Goal: Navigation & Orientation: Understand site structure

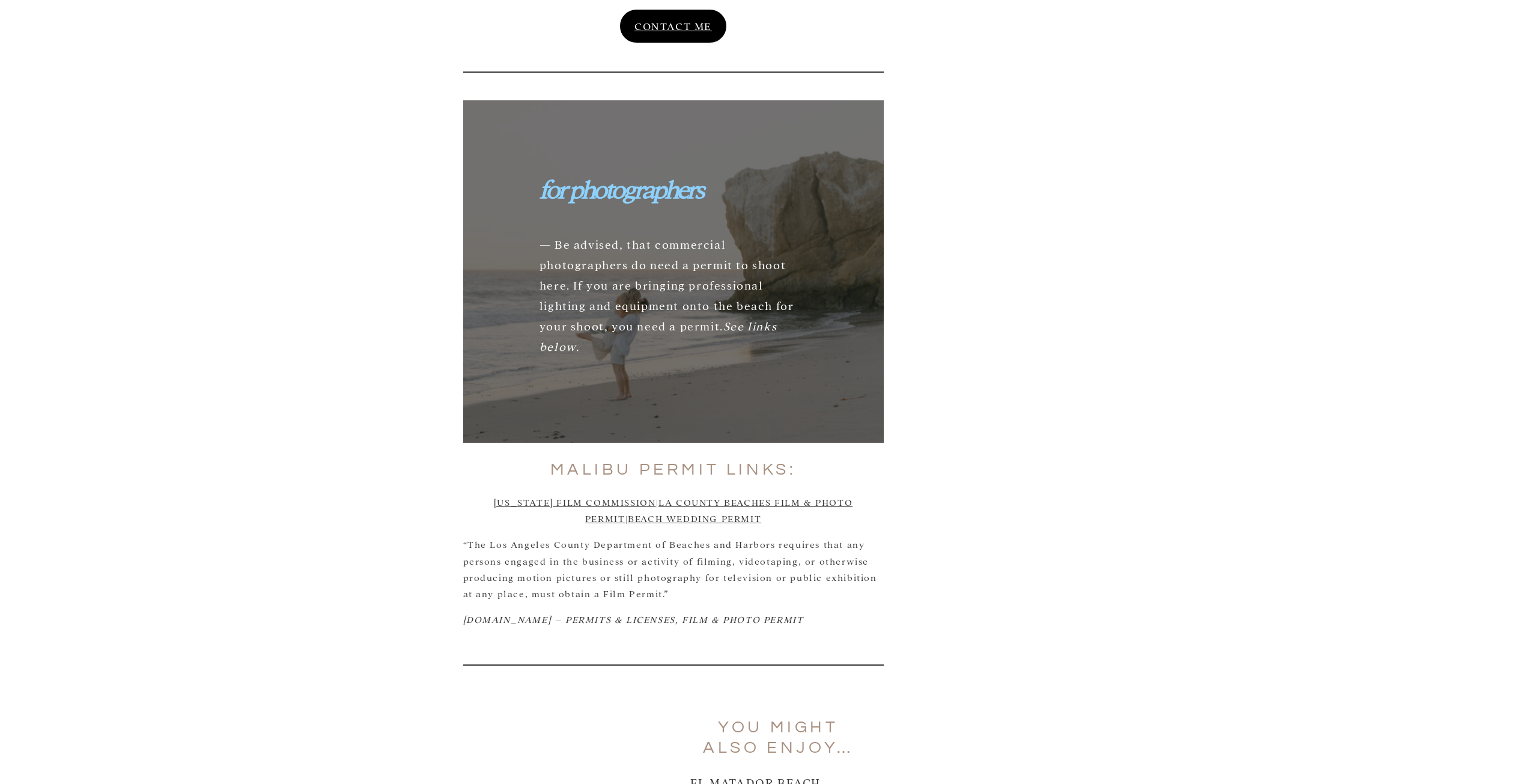
scroll to position [4024, 0]
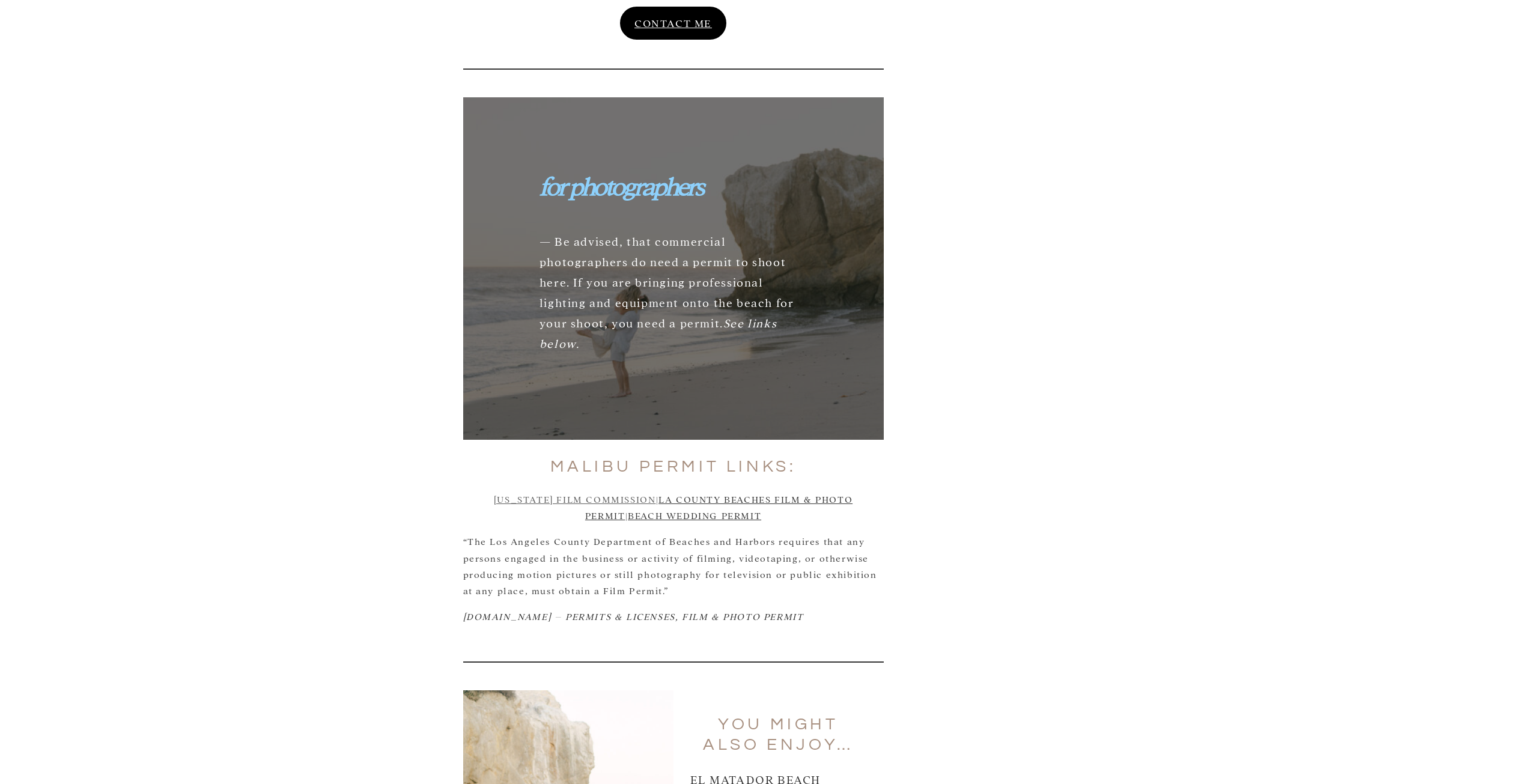
click at [562, 493] on link "CALIFORNIA FILM COMMISSION" at bounding box center [574, 499] width 162 height 11
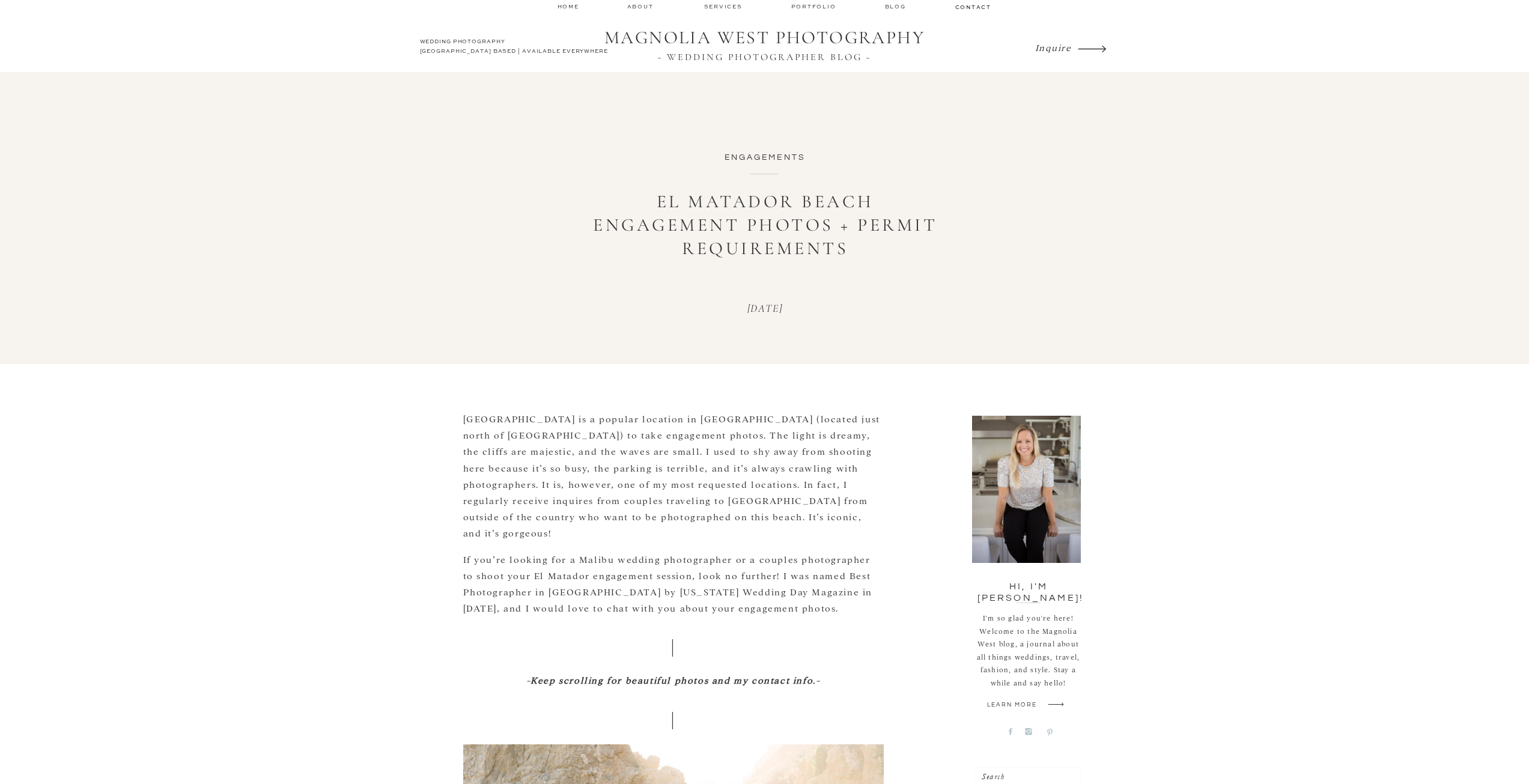
scroll to position [0, 0]
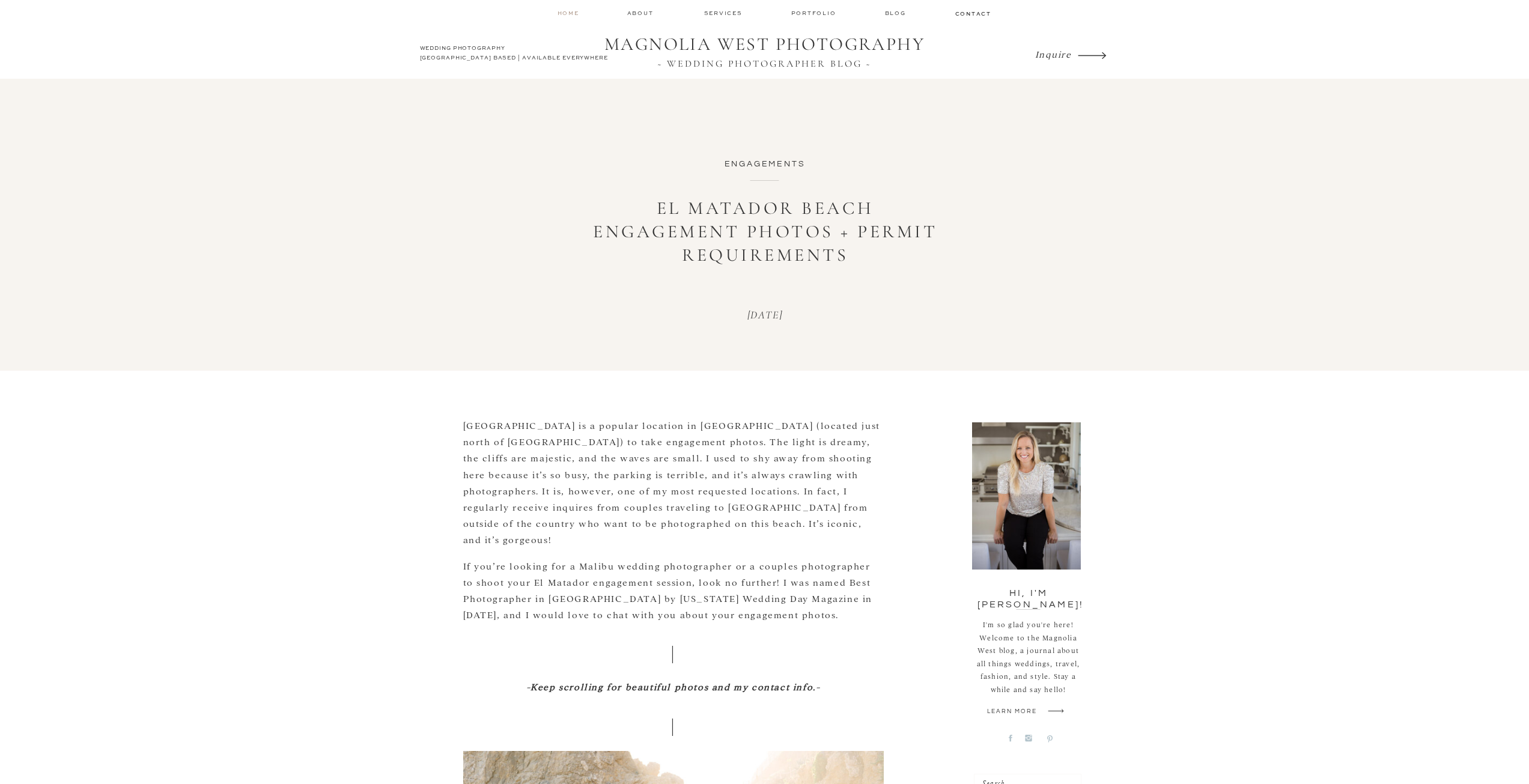
click at [574, 12] on nav "home" at bounding box center [569, 13] width 23 height 7
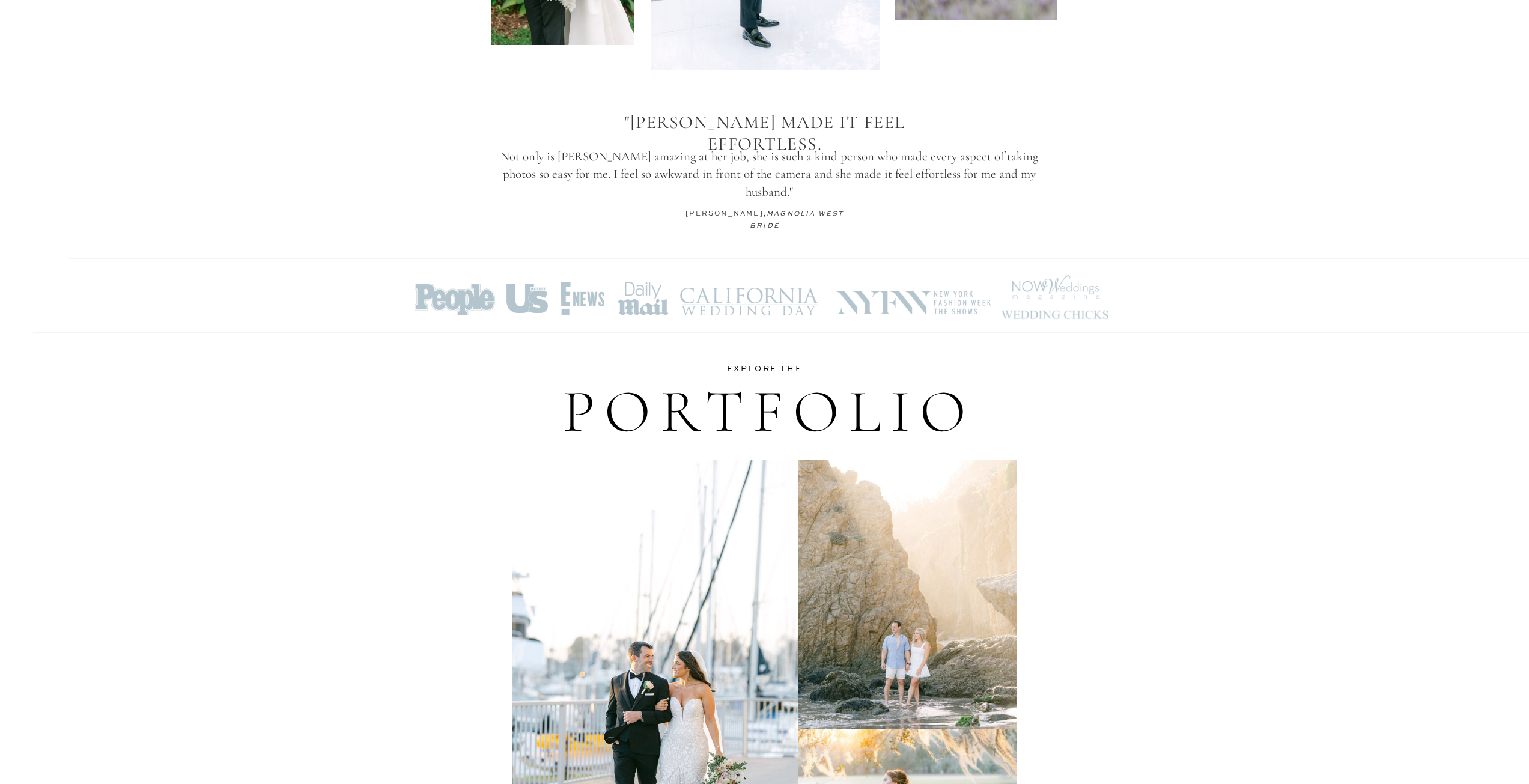
scroll to position [2294, 0]
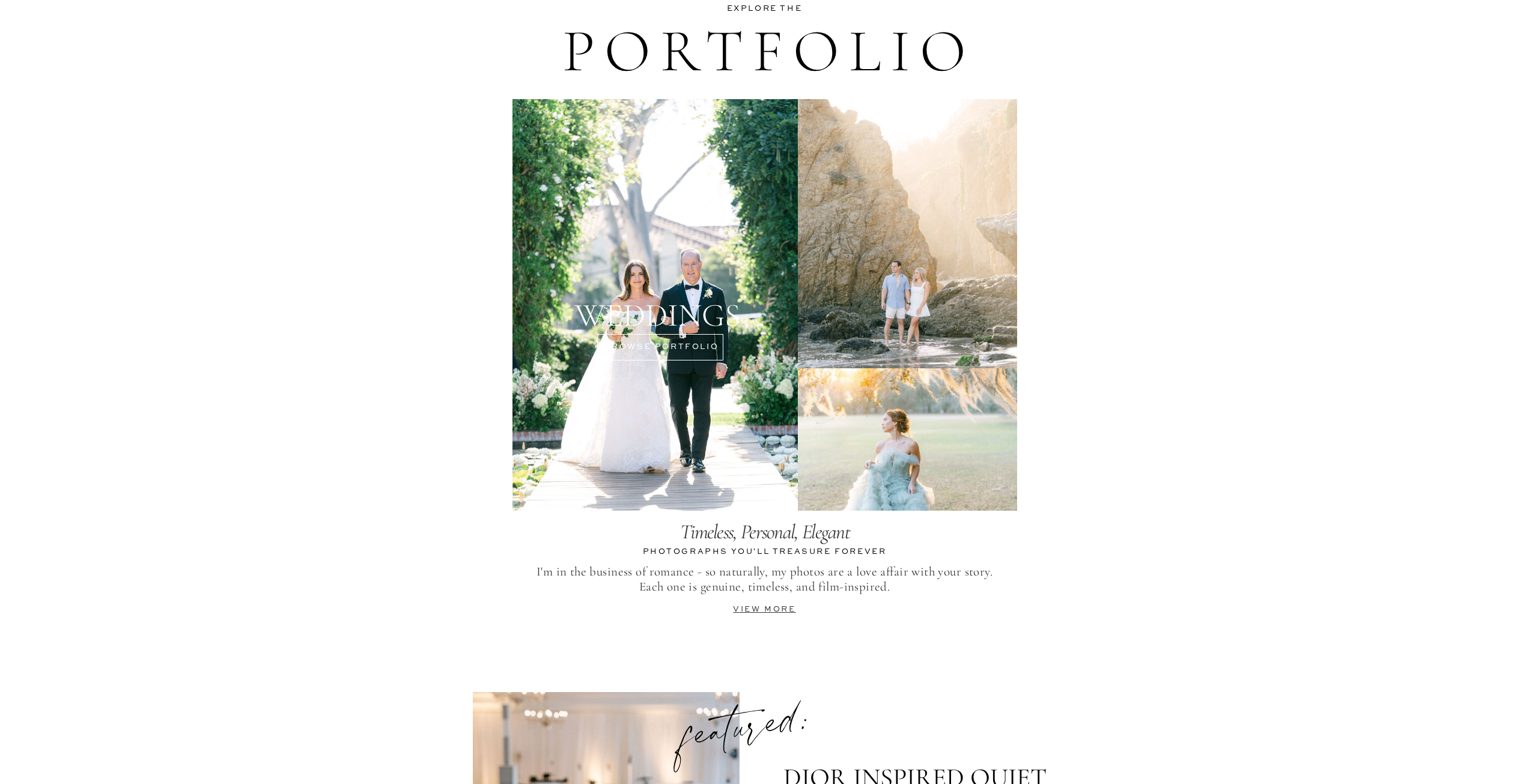
click at [695, 357] on div at bounding box center [655, 305] width 285 height 411
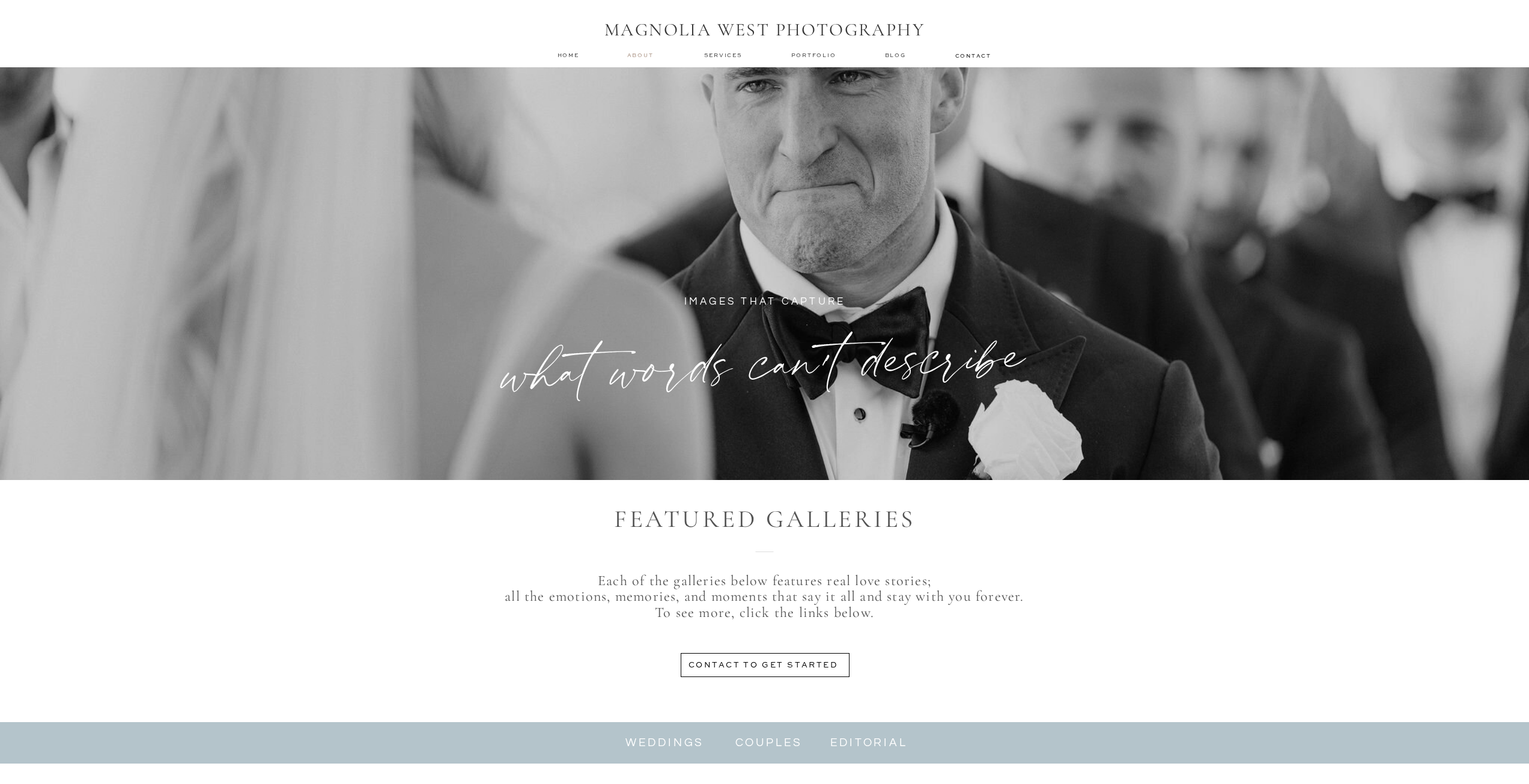
click at [633, 56] on nav "about" at bounding box center [642, 55] width 30 height 8
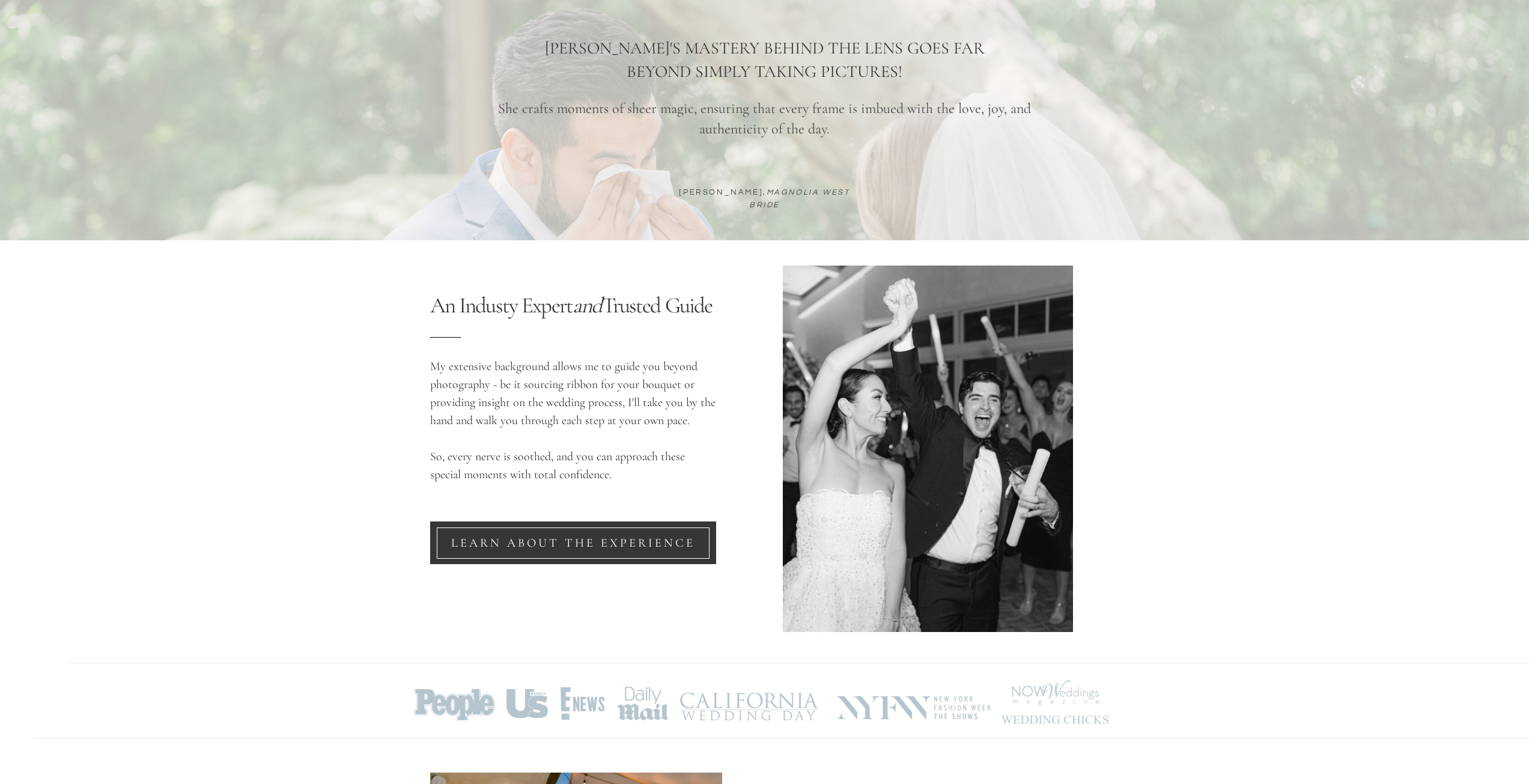
scroll to position [780, 0]
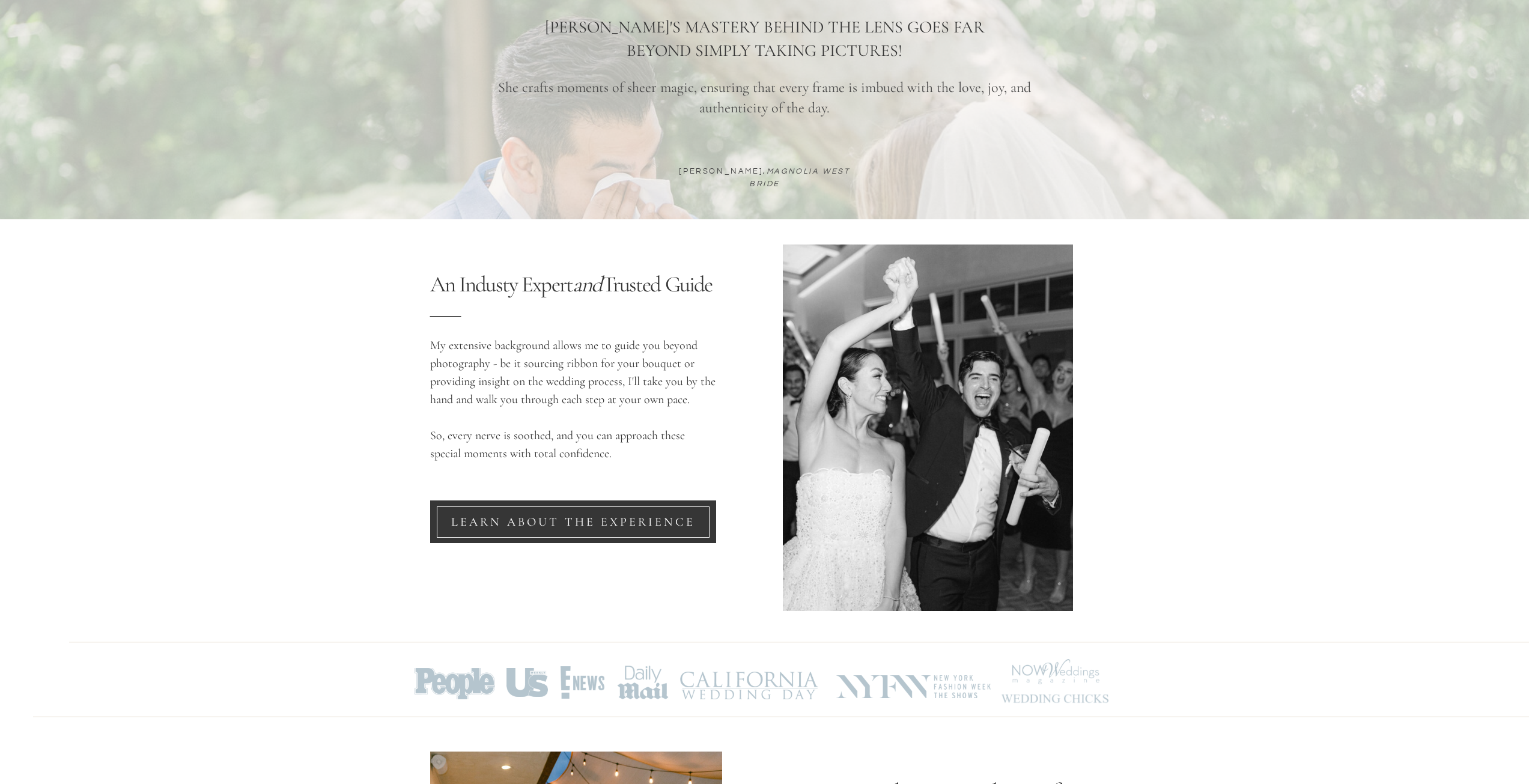
click at [552, 519] on nav "LEARN ABOUT THE EXPERIENCE" at bounding box center [573, 522] width 272 height 15
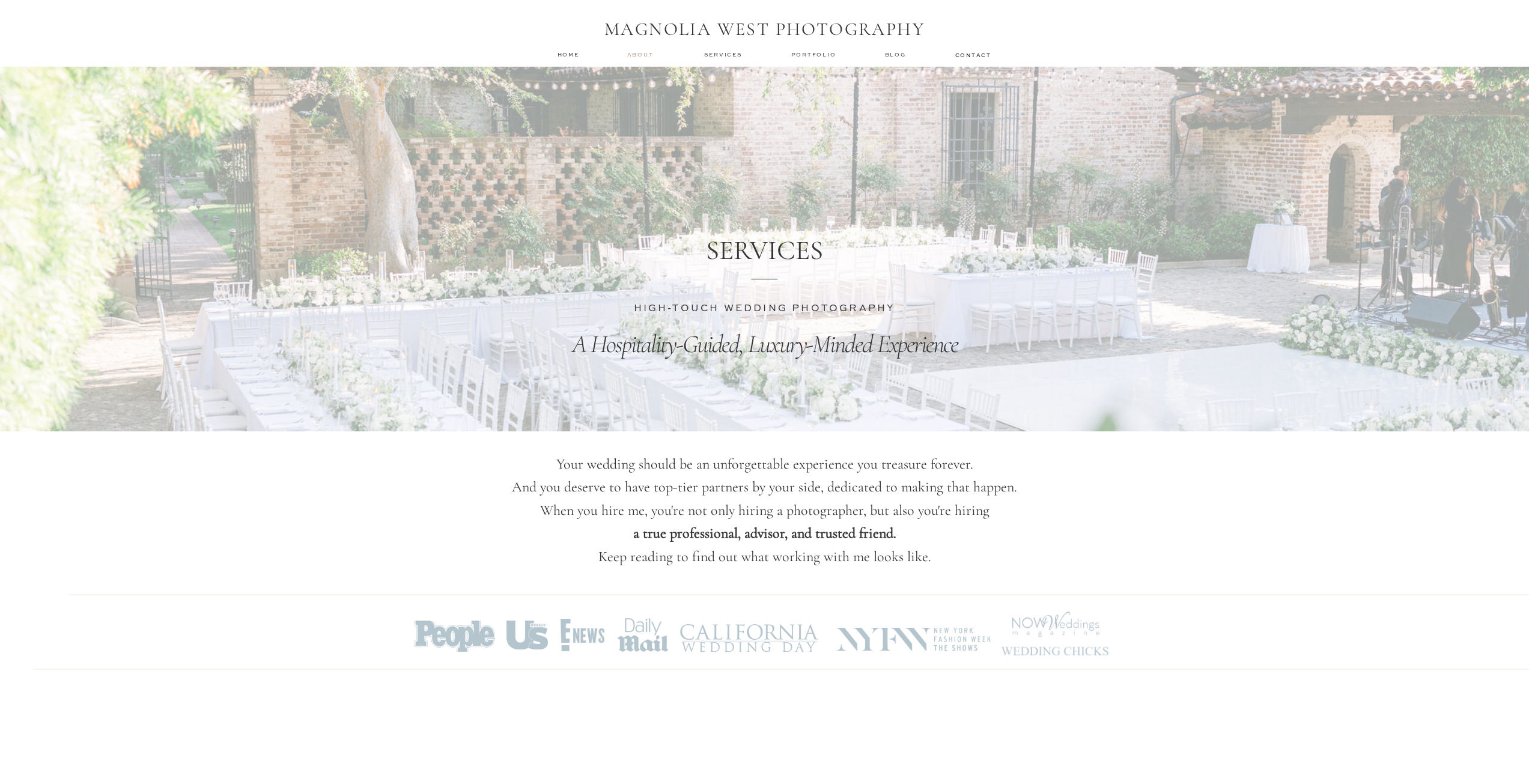
click at [645, 51] on nav "about" at bounding box center [642, 54] width 30 height 8
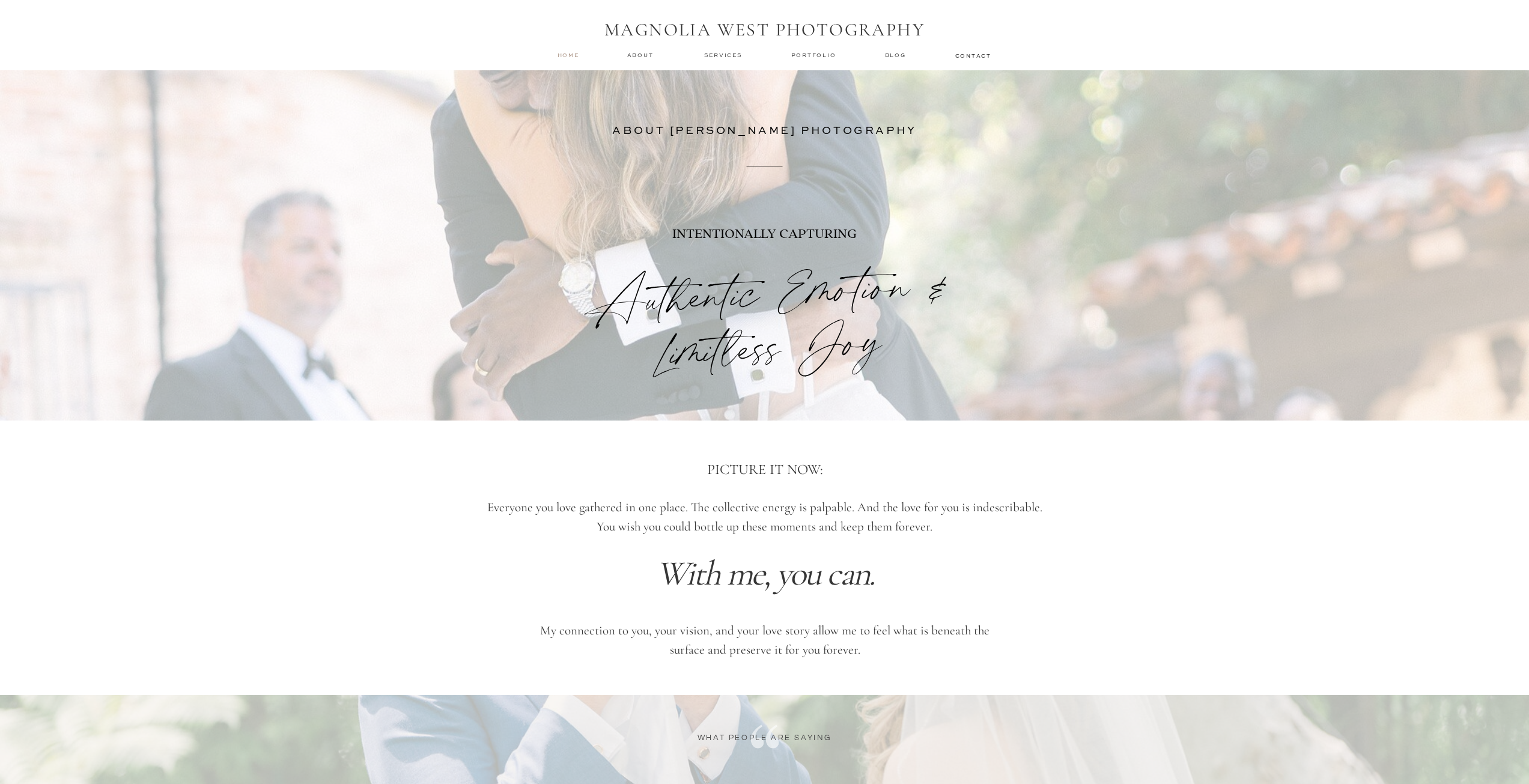
click at [565, 56] on nav "home" at bounding box center [569, 55] width 23 height 7
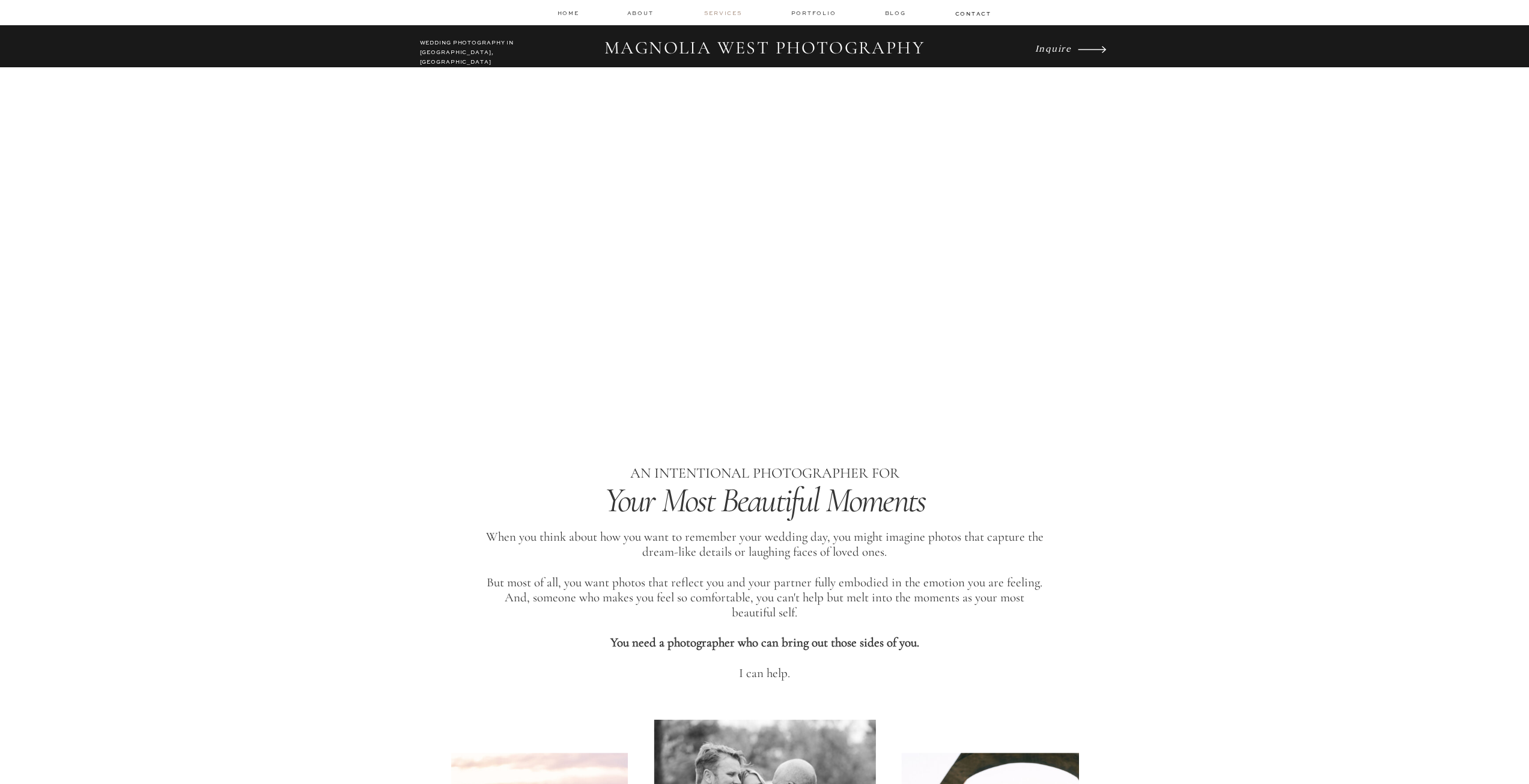
click at [734, 11] on nav "services" at bounding box center [723, 13] width 40 height 7
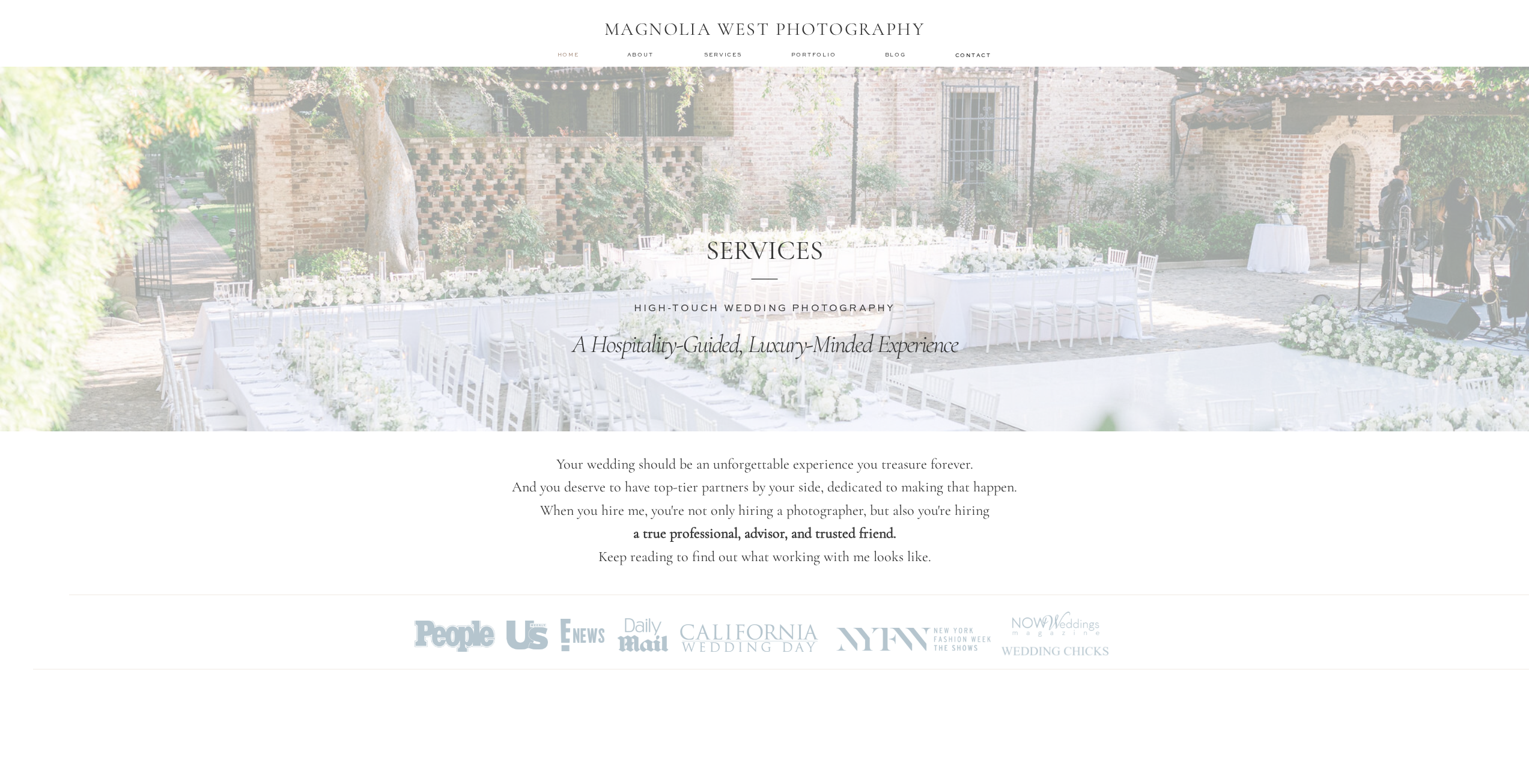
click at [567, 56] on nav "home" at bounding box center [569, 54] width 23 height 7
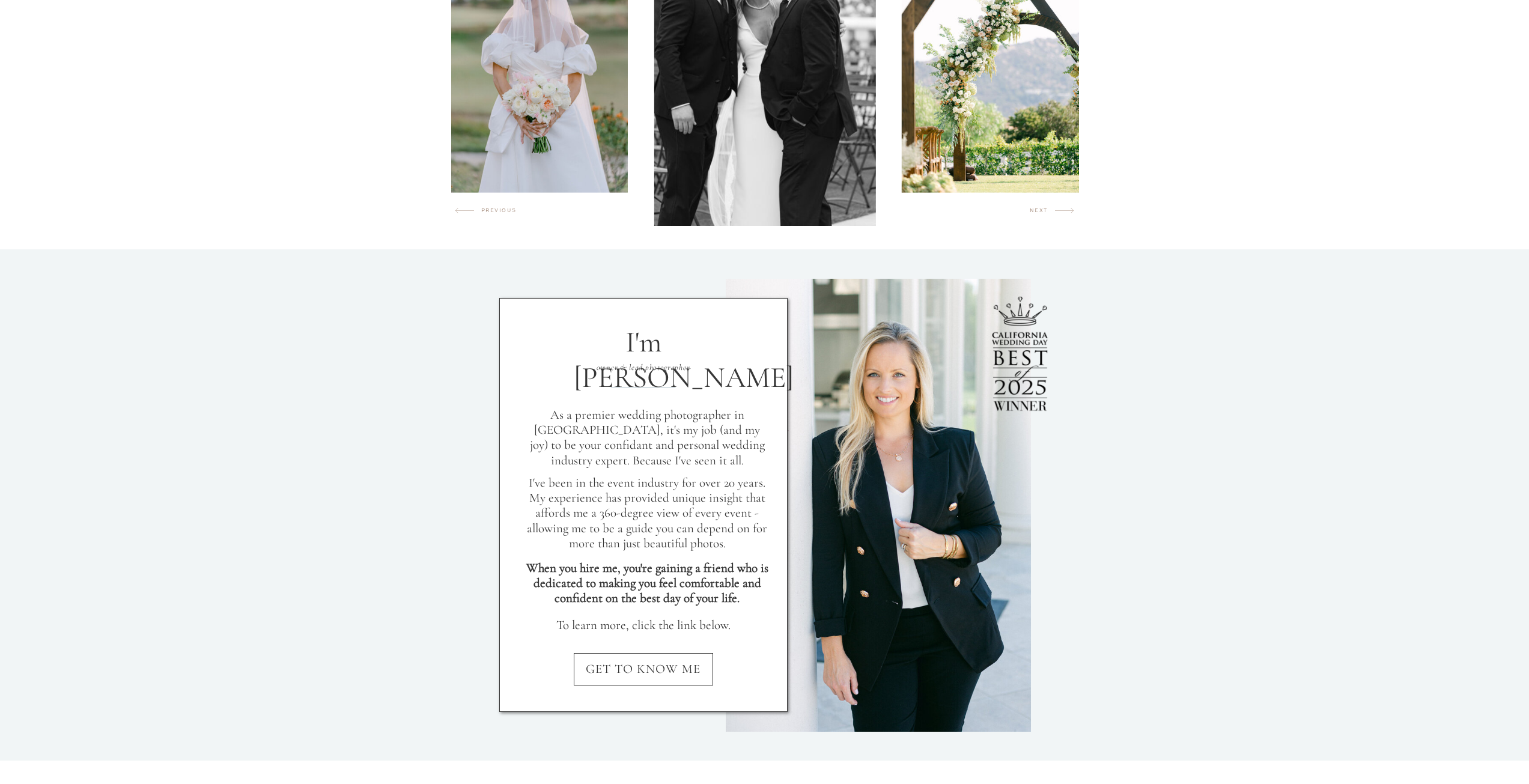
scroll to position [840, 0]
